Goal: Information Seeking & Learning: Learn about a topic

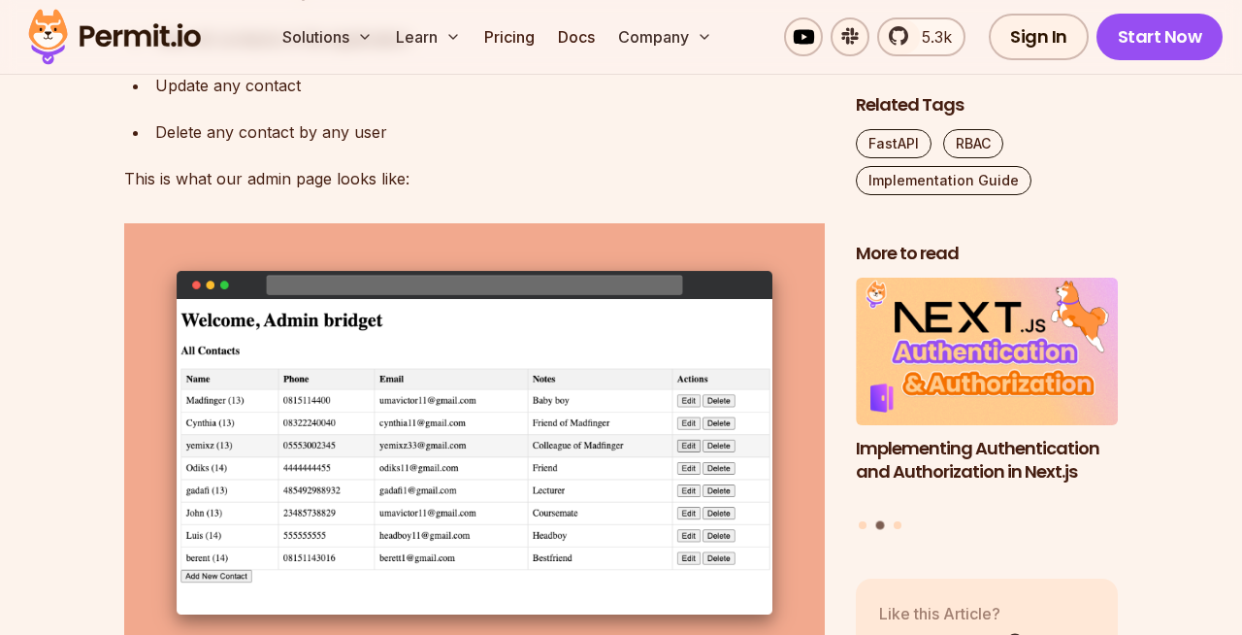
scroll to position [3638, 0]
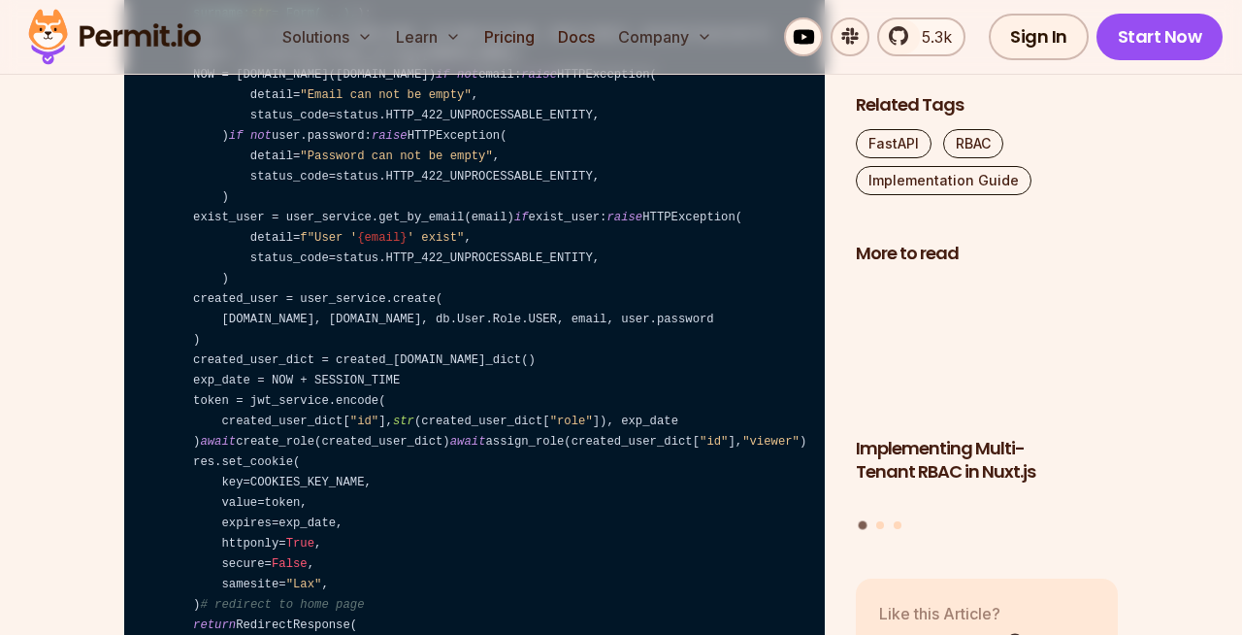
scroll to position [11162, 0]
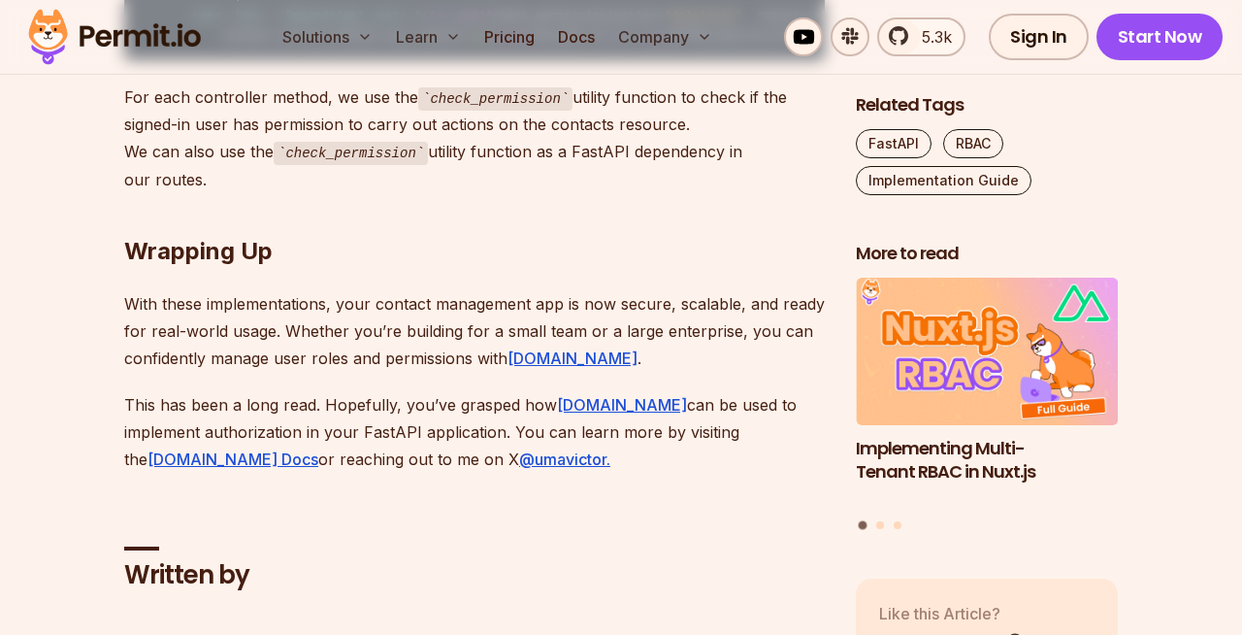
scroll to position [13369, 0]
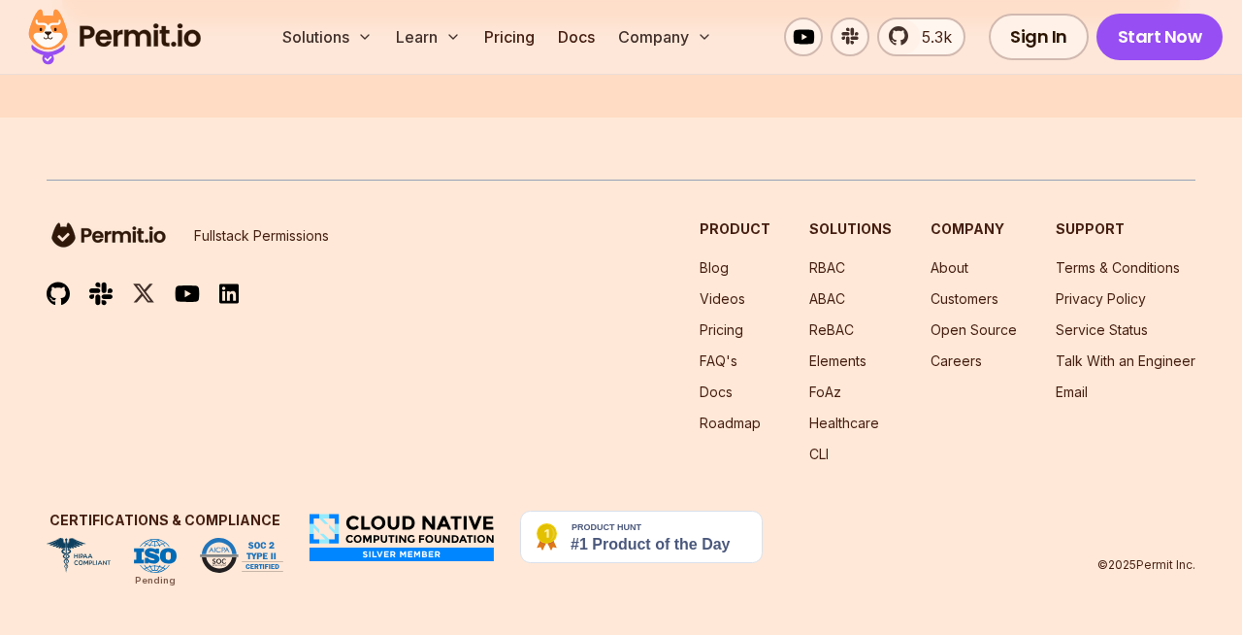
scroll to position [15767, 0]
